Goal: Task Accomplishment & Management: Manage account settings

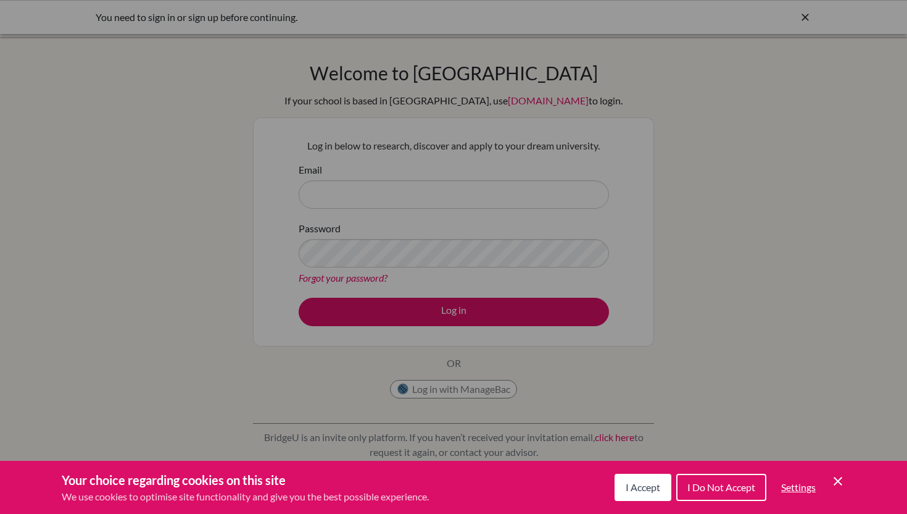
click at [633, 478] on button "I Accept" at bounding box center [643, 486] width 57 height 27
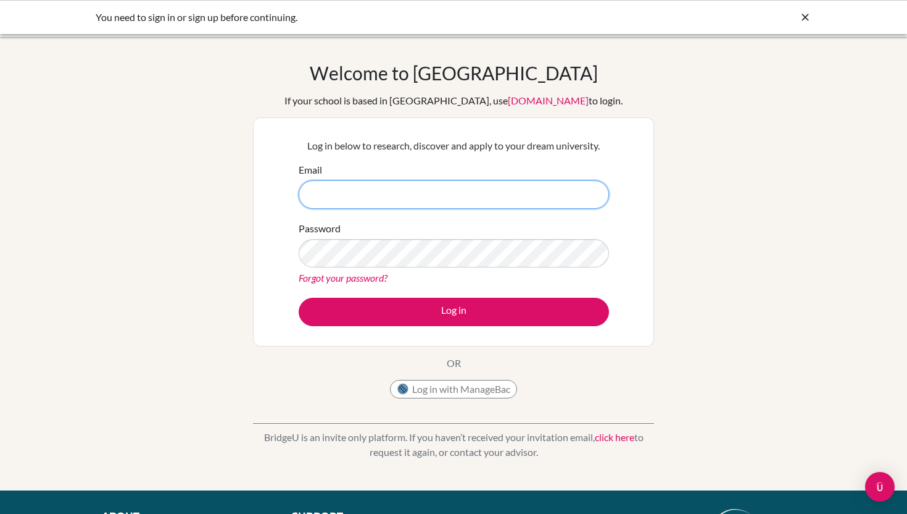
click at [432, 181] on input "Email" at bounding box center [454, 194] width 311 height 28
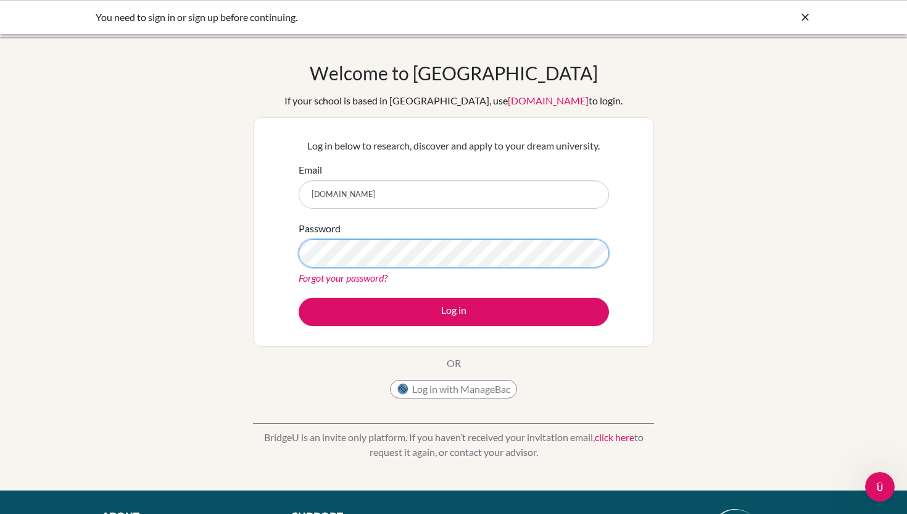
click at [299, 298] on button "Log in" at bounding box center [454, 312] width 311 height 28
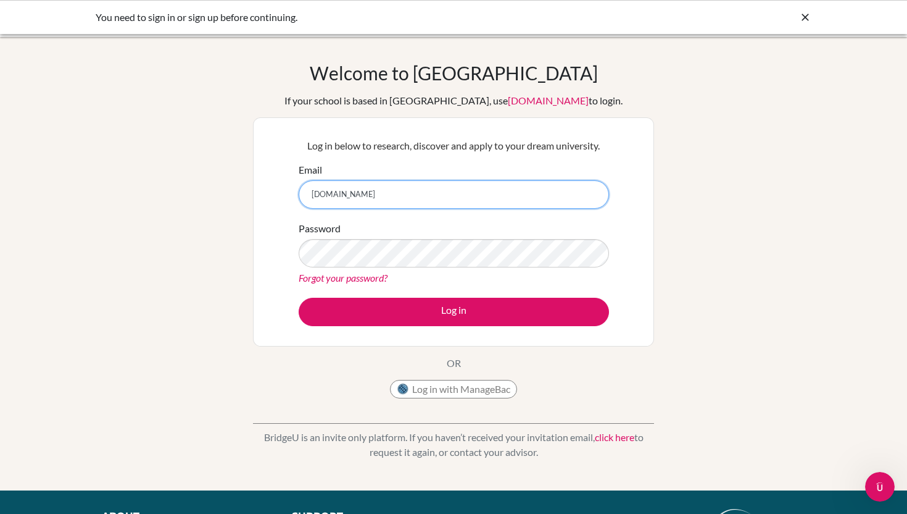
click at [349, 194] on input "[DOMAIN_NAME]" at bounding box center [454, 194] width 311 height 28
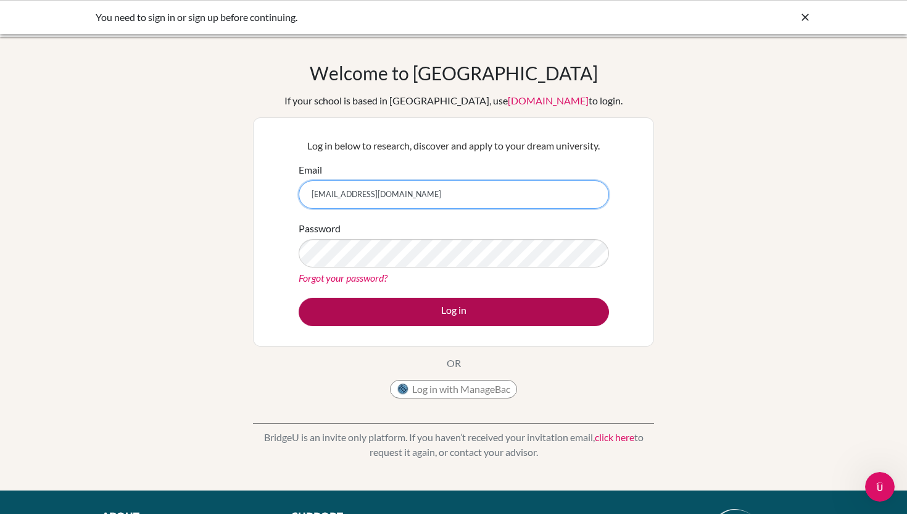
type input "[EMAIL_ADDRESS][DOMAIN_NAME]"
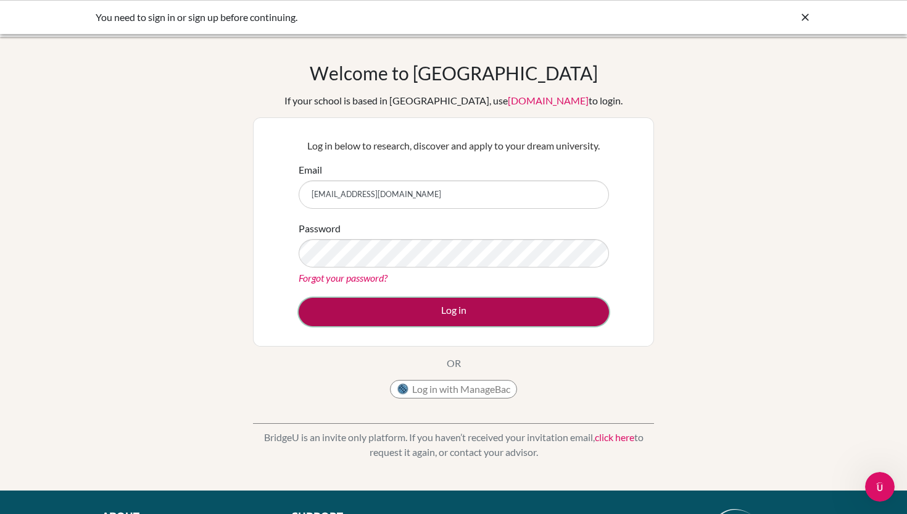
click at [399, 311] on button "Log in" at bounding box center [454, 312] width 311 height 28
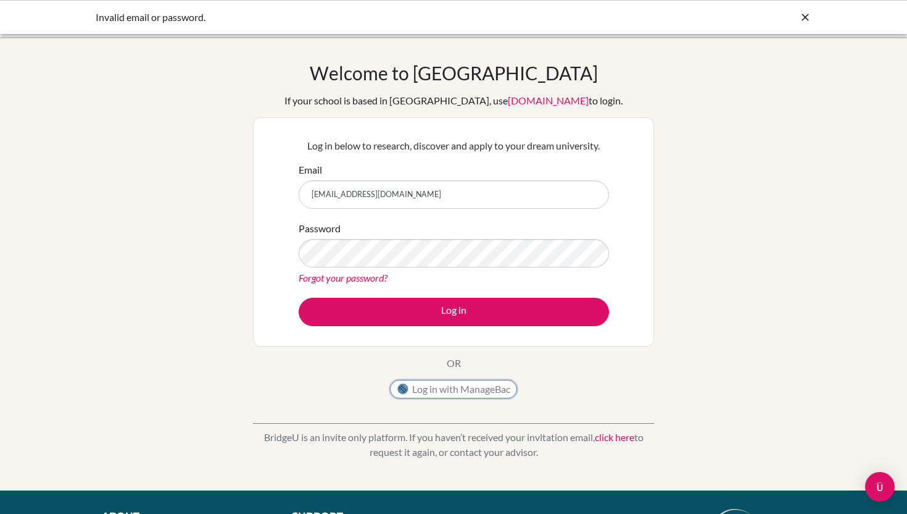
click at [472, 388] on button "Log in with ManageBac" at bounding box center [453, 389] width 127 height 19
